Goal: Task Accomplishment & Management: Use online tool/utility

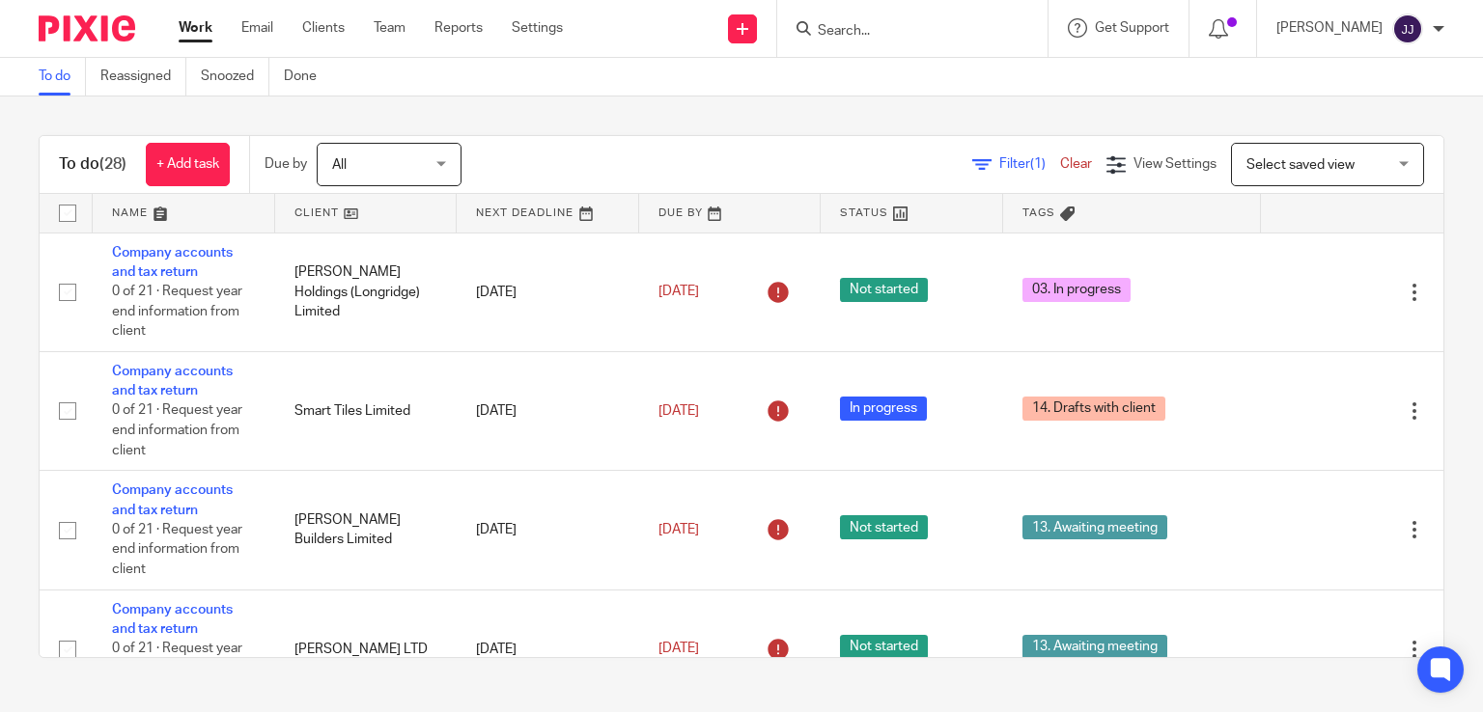
scroll to position [2220, 0]
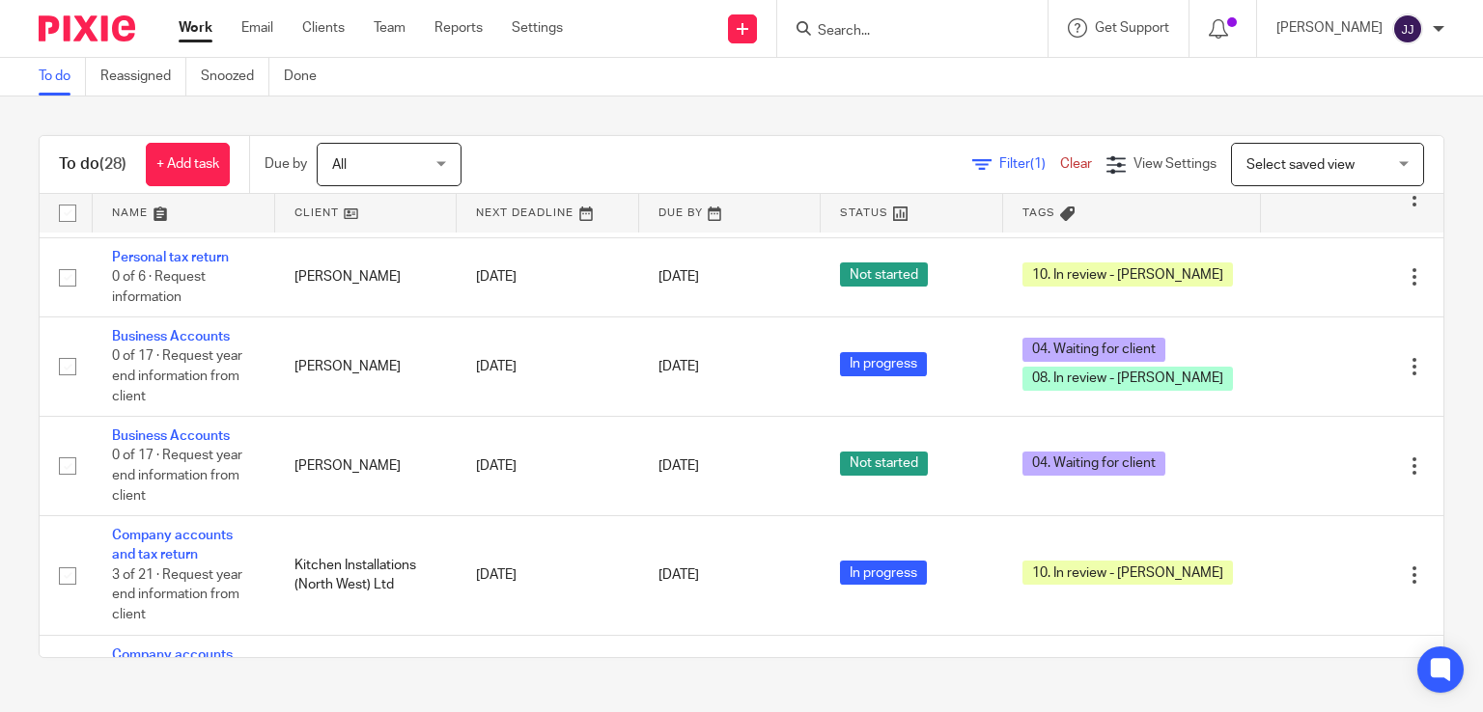
click at [861, 36] on input "Search" at bounding box center [903, 31] width 174 height 17
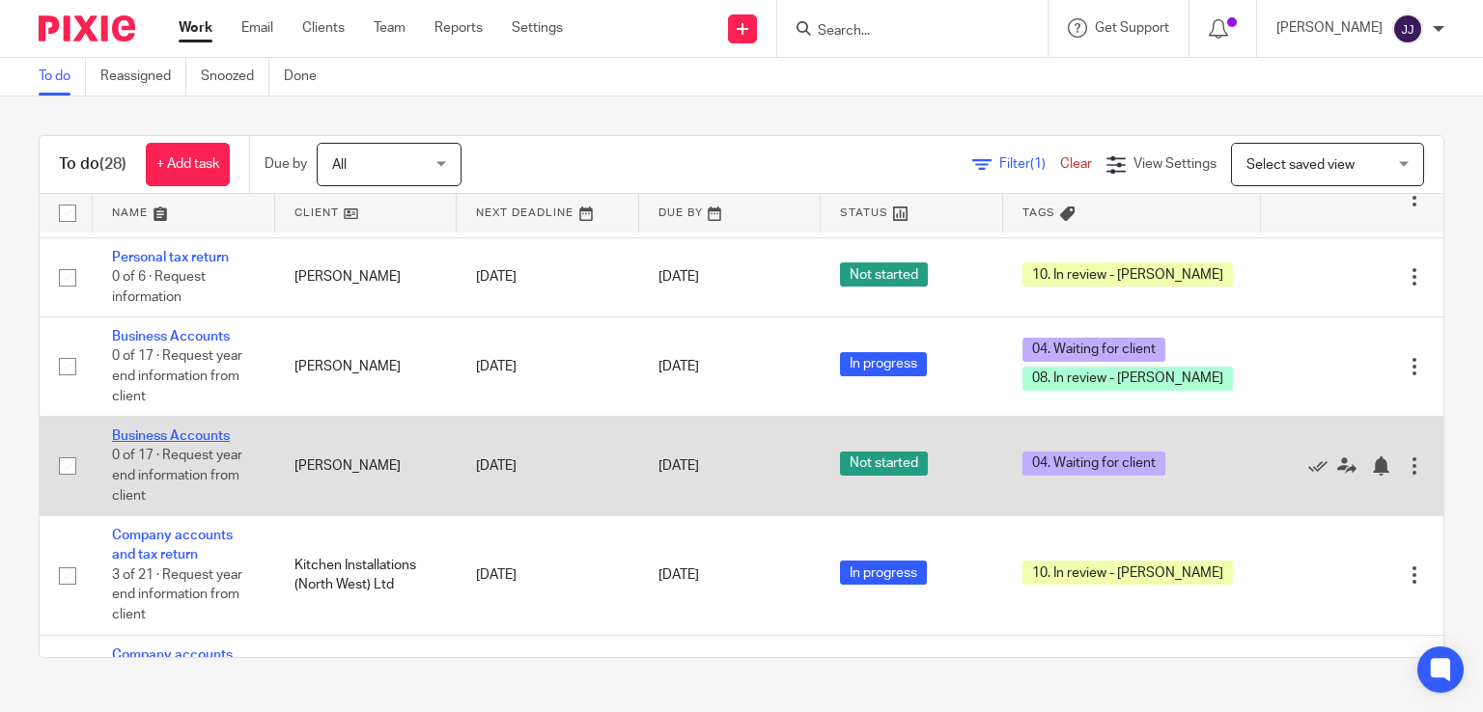
click at [216, 443] on link "Business Accounts" at bounding box center [171, 437] width 118 height 14
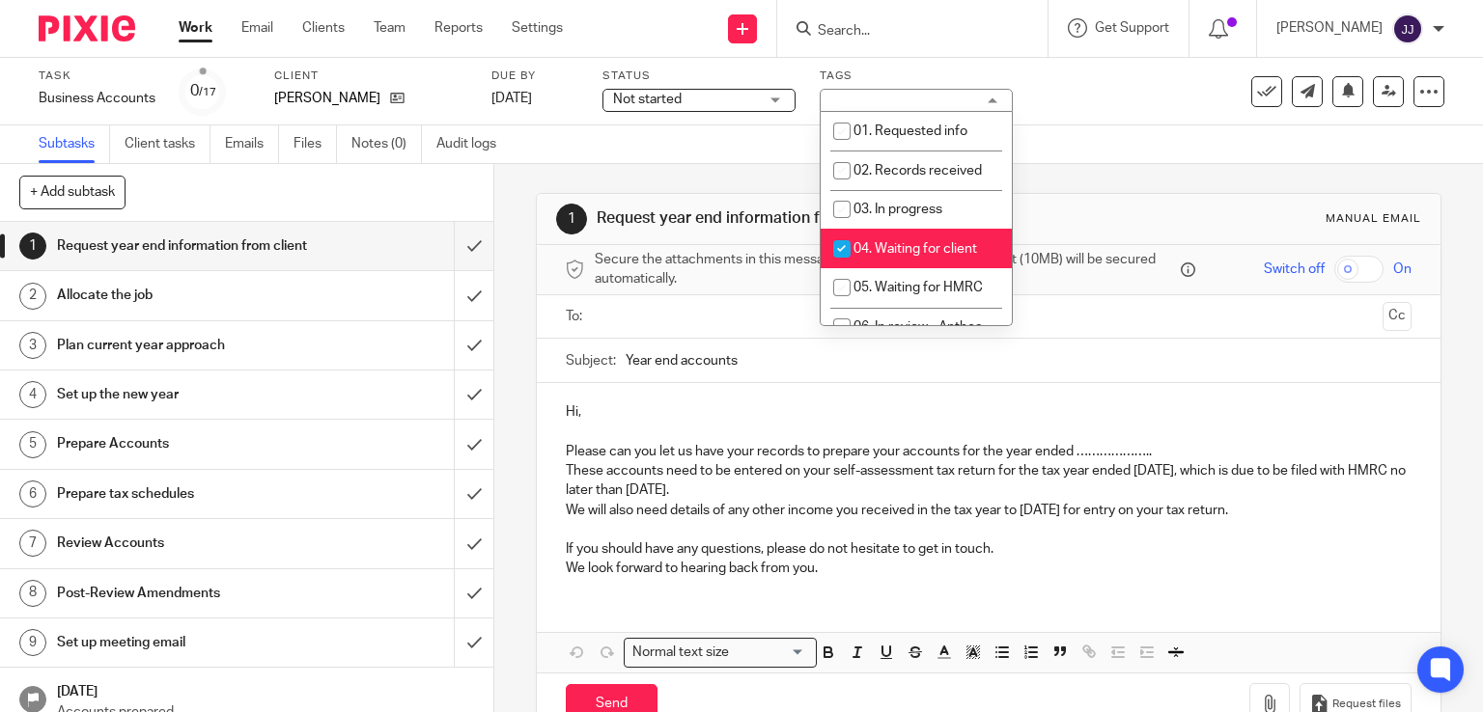
click at [903, 246] on span "04. Waiting for client" at bounding box center [915, 249] width 124 height 14
checkbox input "false"
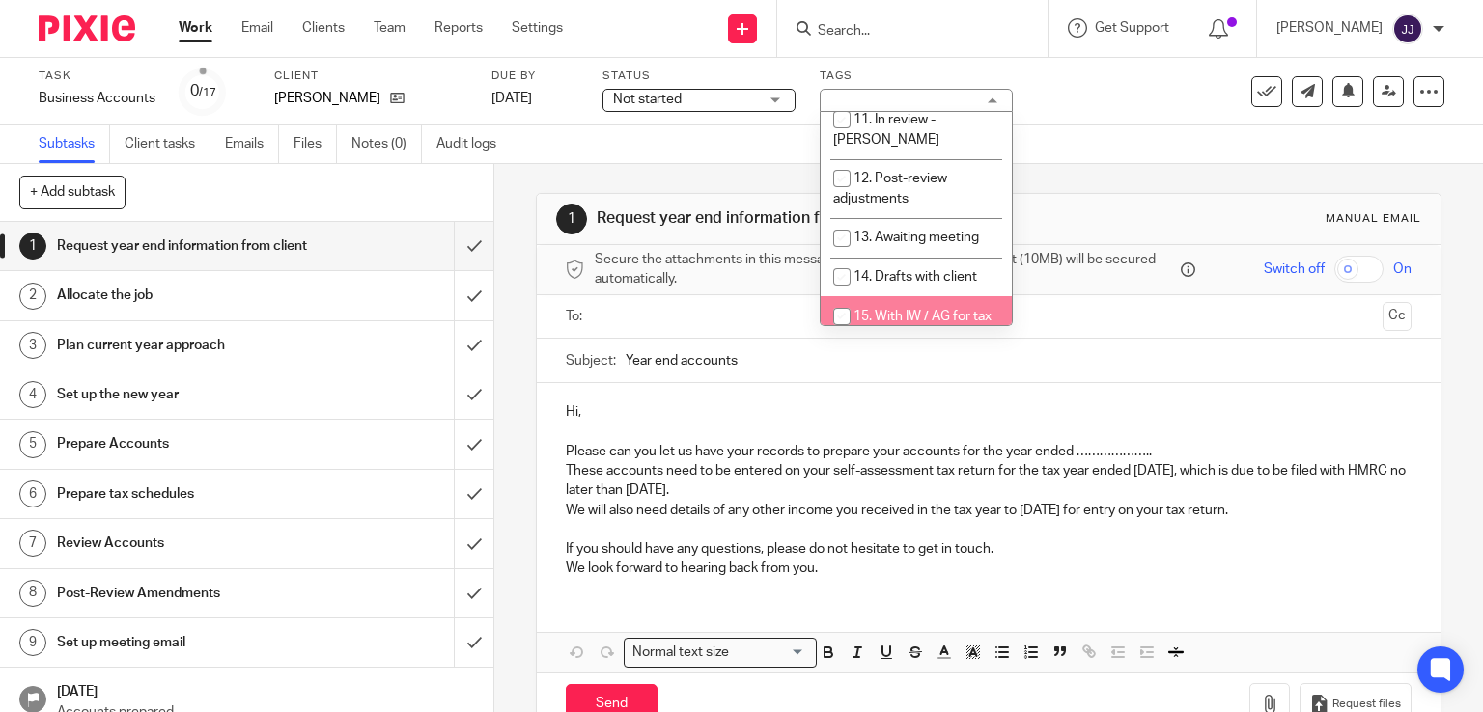
scroll to position [579, 0]
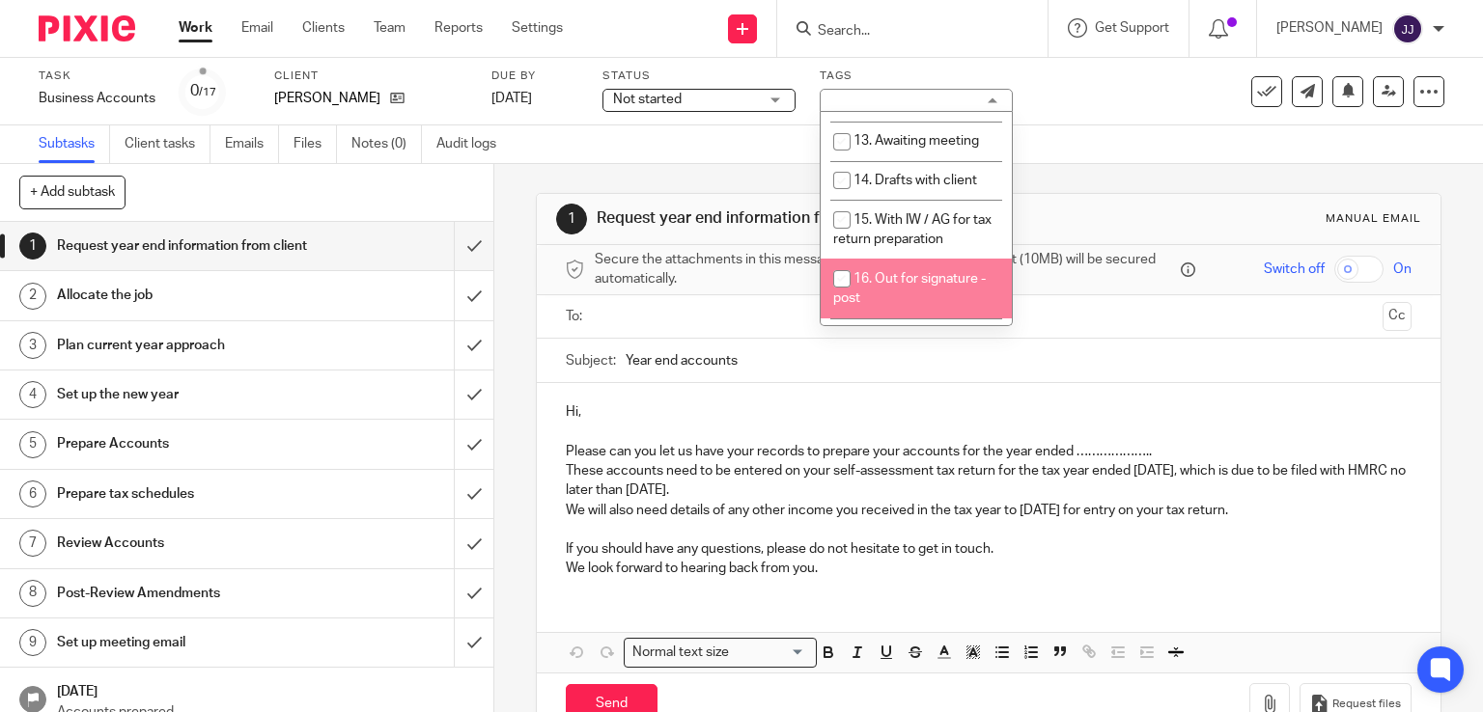
click at [901, 259] on li "16. Out for signature - post" at bounding box center [915, 288] width 191 height 59
checkbox input "true"
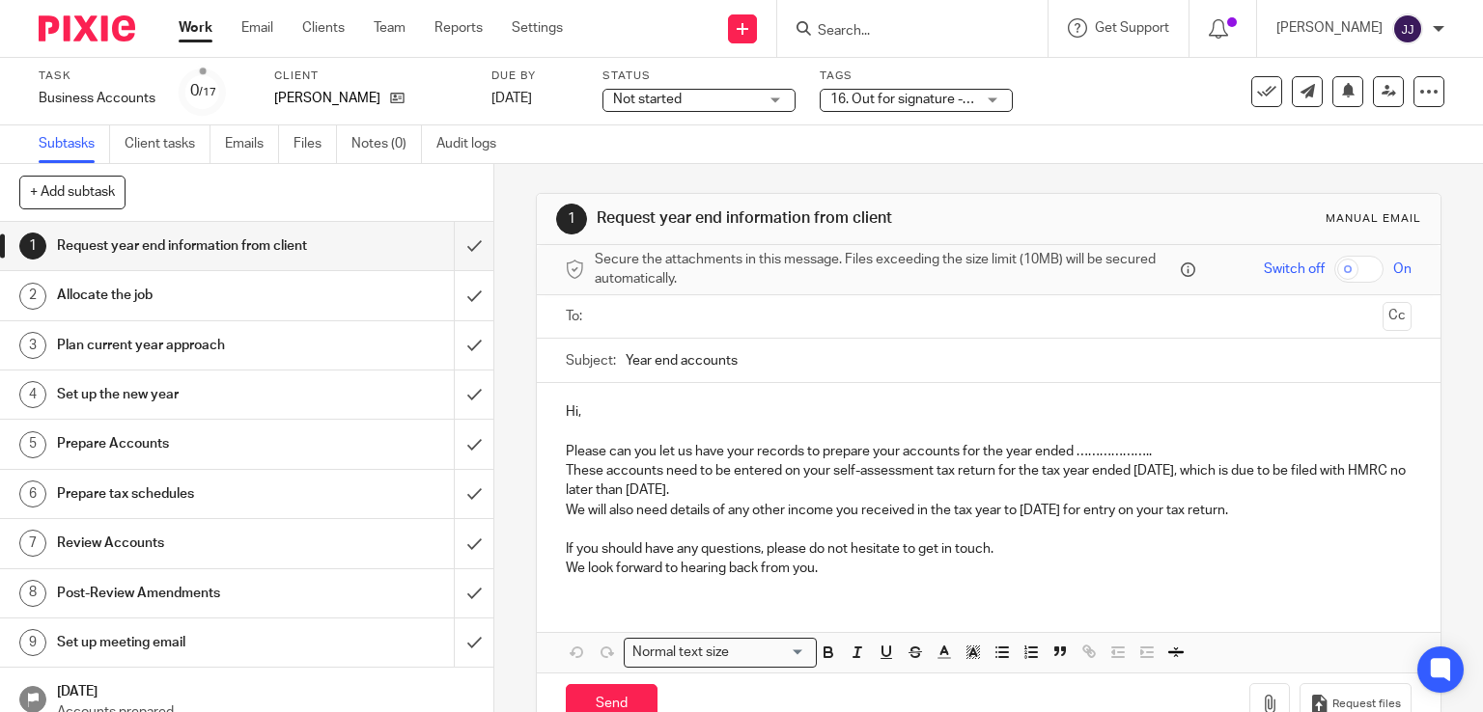
click at [205, 31] on link "Work" at bounding box center [196, 27] width 34 height 19
